Goal: Find specific page/section: Find specific page/section

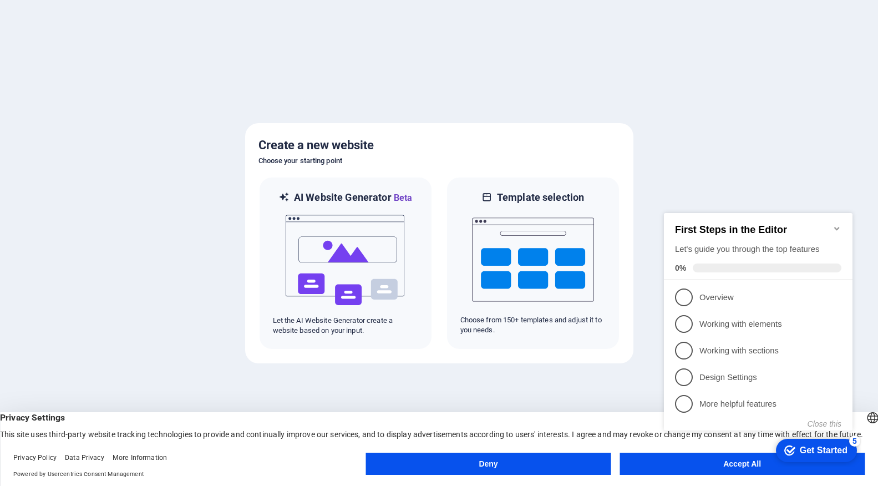
click at [751, 467] on appcues-checklist "Contextual help checklist present on screen" at bounding box center [760, 333] width 202 height 272
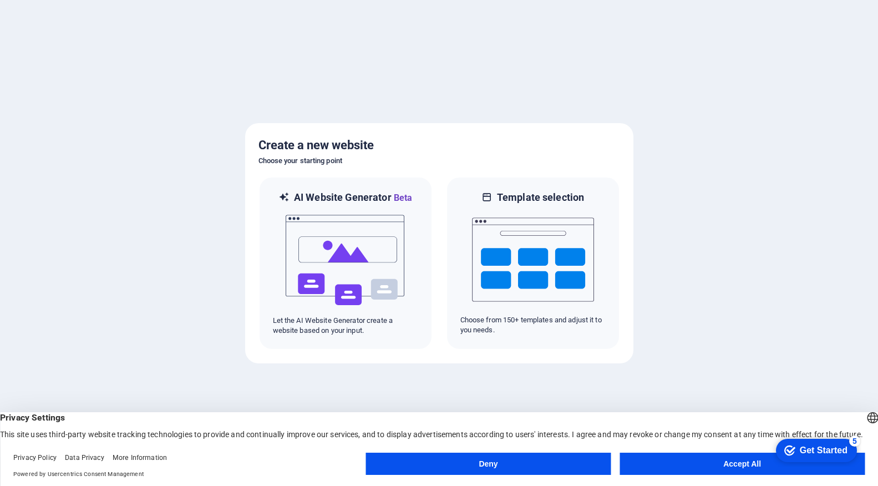
click at [742, 468] on body "[DOMAIN_NAME] Press [Ctrl] + [P] to open a preview of your masterpiece. Create …" at bounding box center [439, 243] width 878 height 486
click at [736, 462] on button "Accept All" at bounding box center [741, 463] width 245 height 22
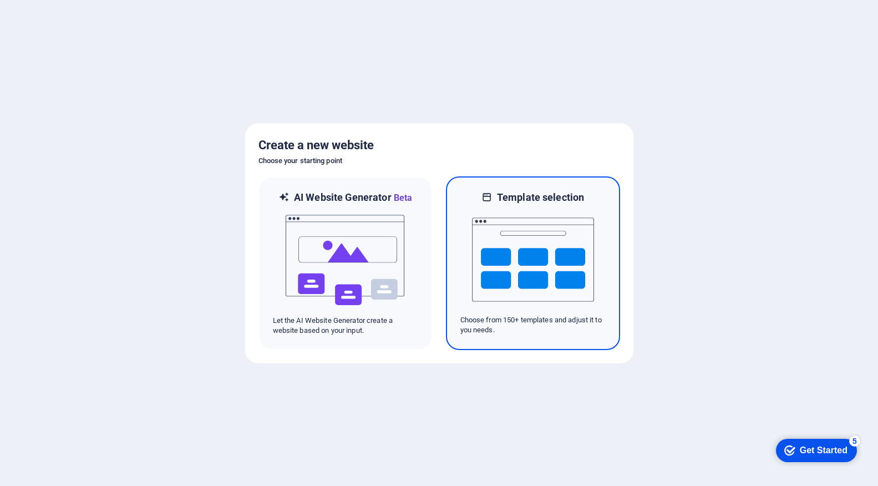
click at [544, 246] on img at bounding box center [533, 259] width 122 height 111
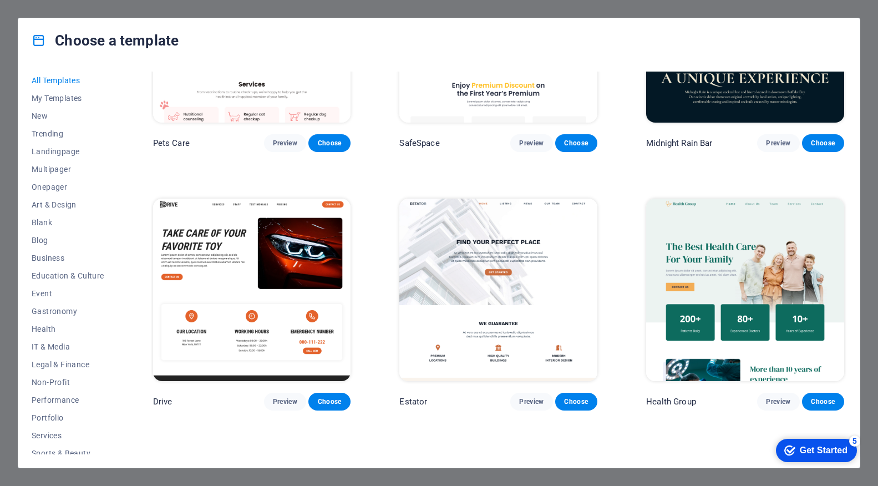
scroll to position [2218, 0]
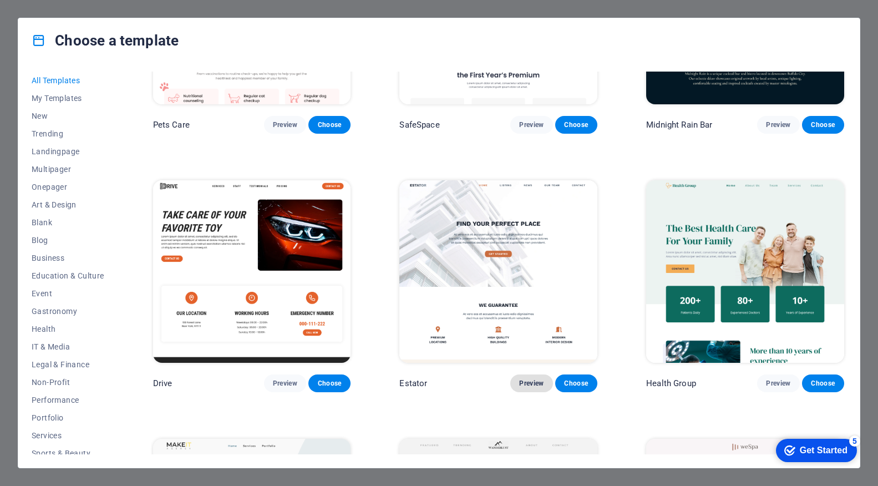
click at [521, 379] on span "Preview" at bounding box center [531, 383] width 24 height 9
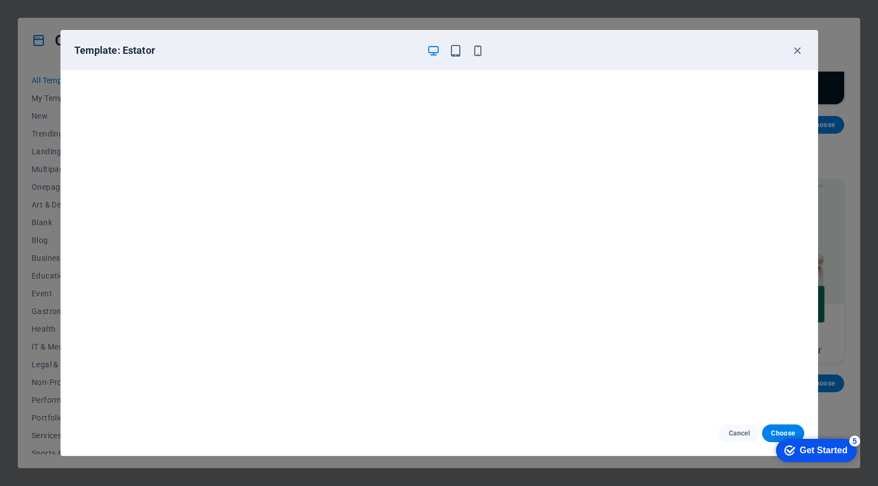
scroll to position [0, 0]
click at [798, 48] on icon "button" at bounding box center [797, 50] width 13 height 13
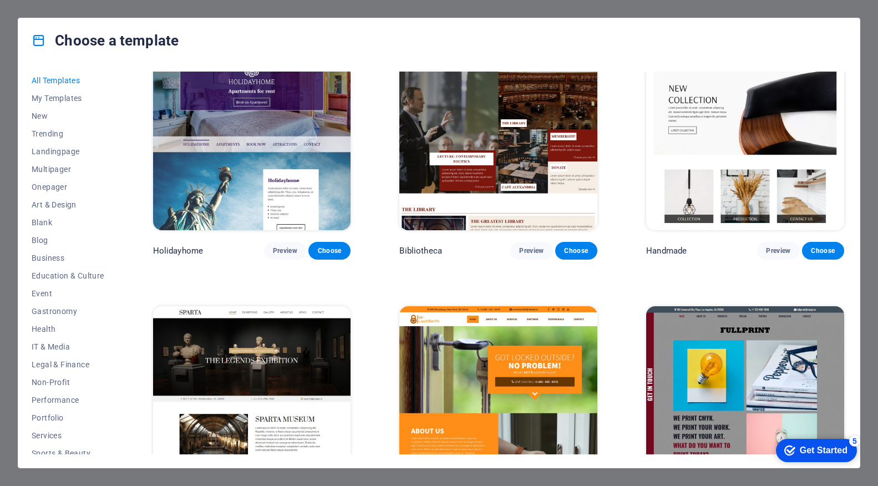
scroll to position [6669, 0]
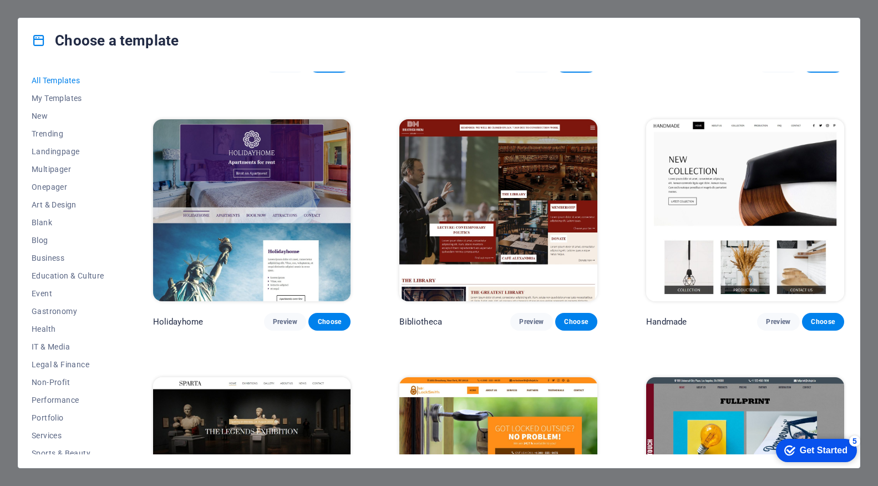
click at [779, 162] on img at bounding box center [745, 210] width 198 height 182
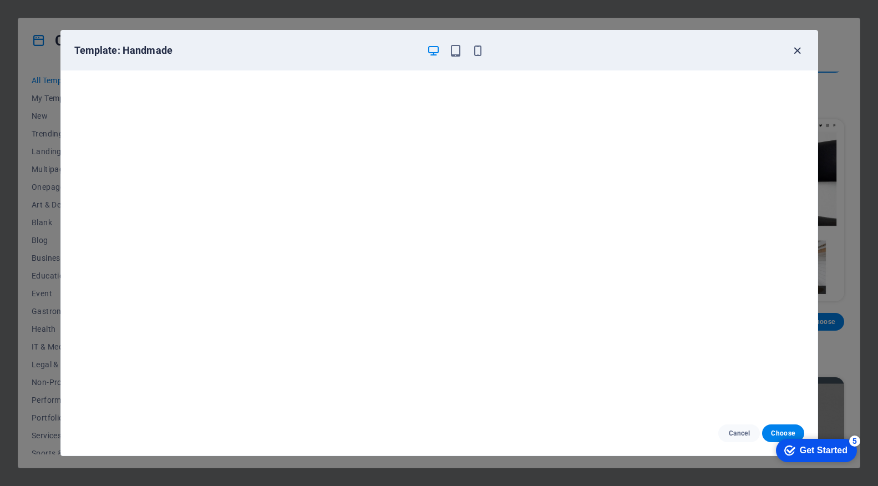
click at [796, 53] on icon "button" at bounding box center [797, 50] width 13 height 13
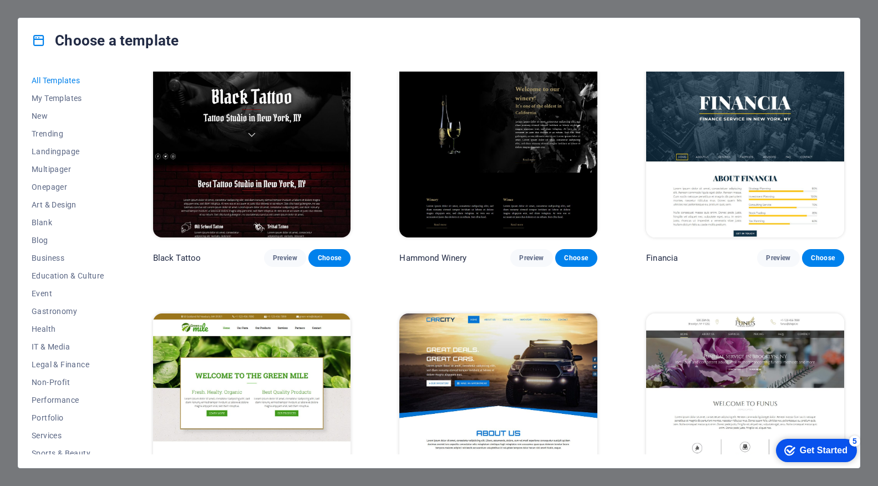
scroll to position [7280, 0]
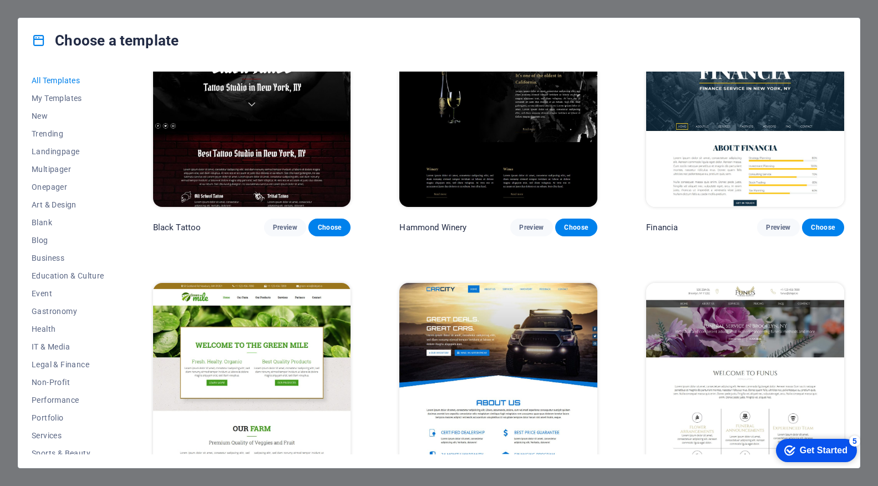
click at [513, 283] on img at bounding box center [498, 374] width 198 height 182
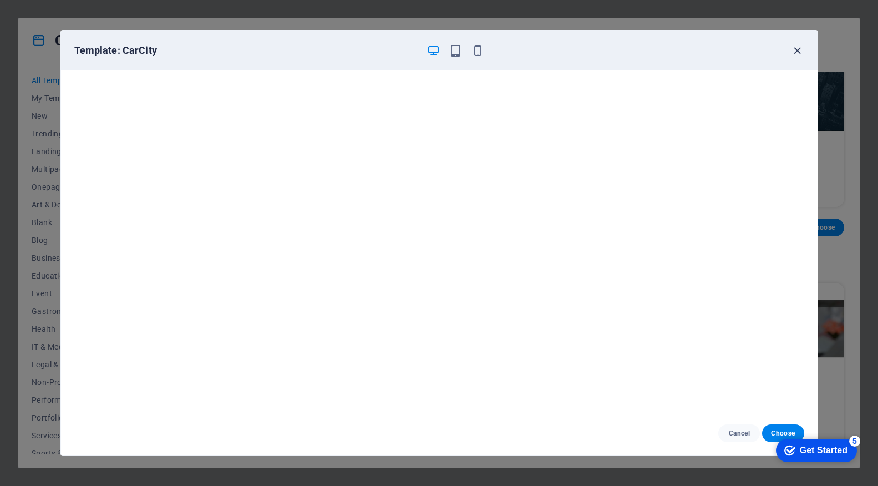
click at [800, 47] on icon "button" at bounding box center [797, 50] width 13 height 13
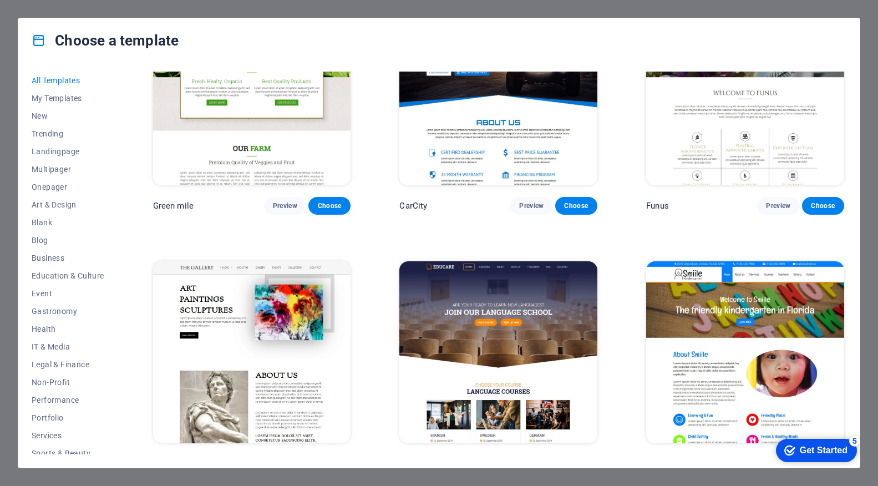
scroll to position [7614, 0]
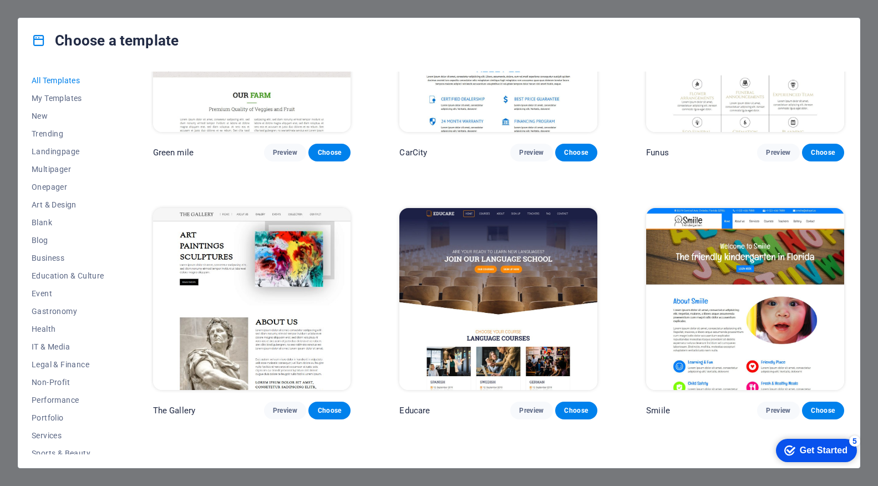
click at [550, 211] on img at bounding box center [498, 299] width 198 height 182
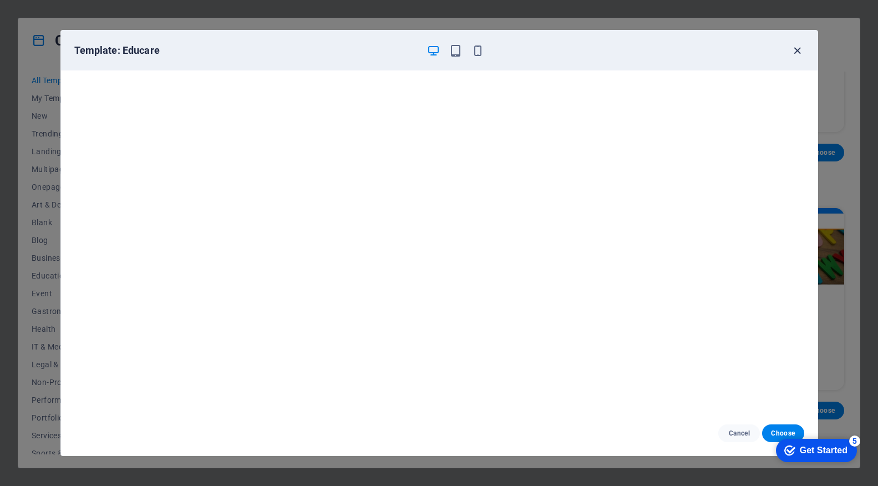
click at [796, 49] on icon "button" at bounding box center [797, 50] width 13 height 13
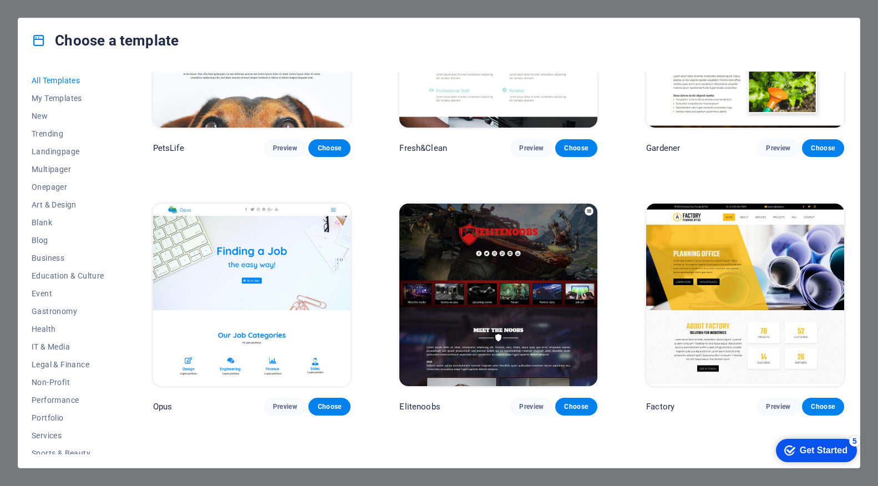
scroll to position [8910, 0]
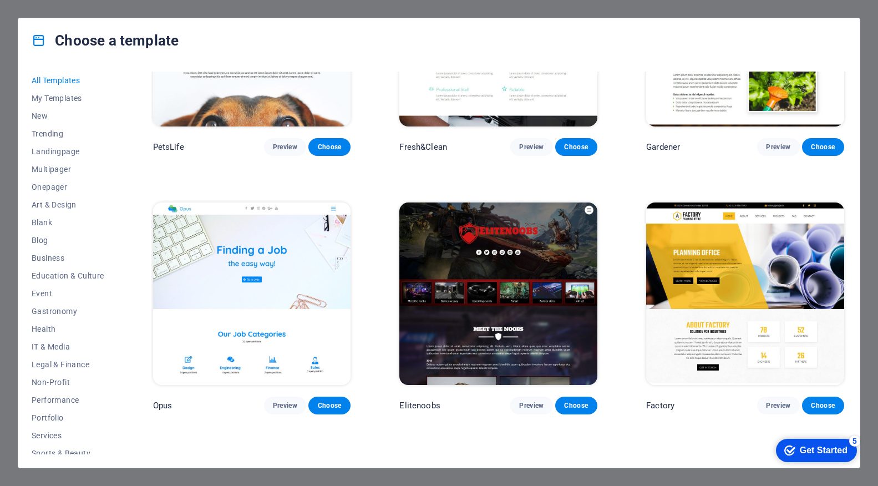
click at [703, 207] on img at bounding box center [745, 293] width 198 height 182
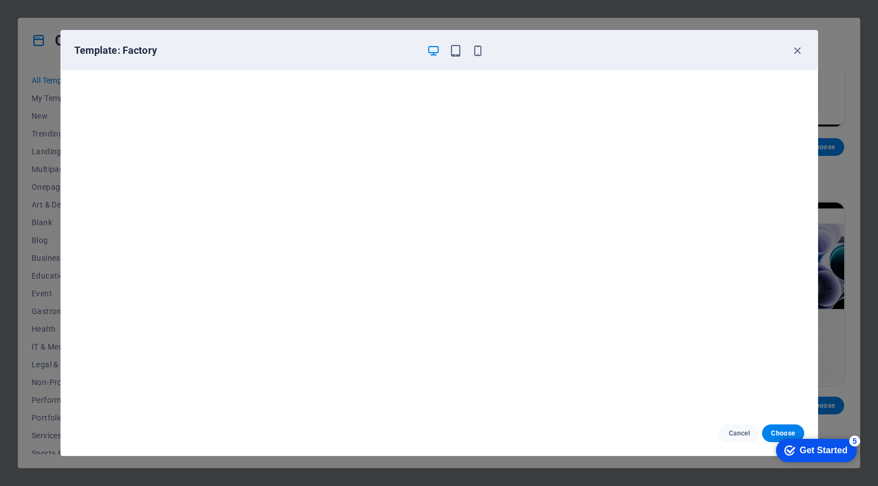
scroll to position [0, 0]
